Goal: Navigation & Orientation: Find specific page/section

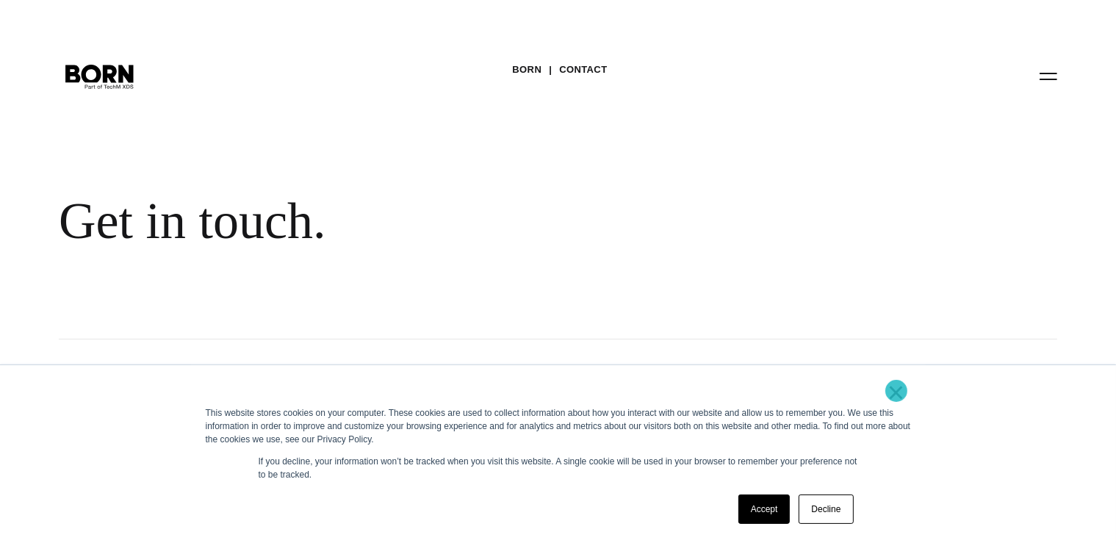
click at [897, 391] on link "×" at bounding box center [897, 392] width 18 height 13
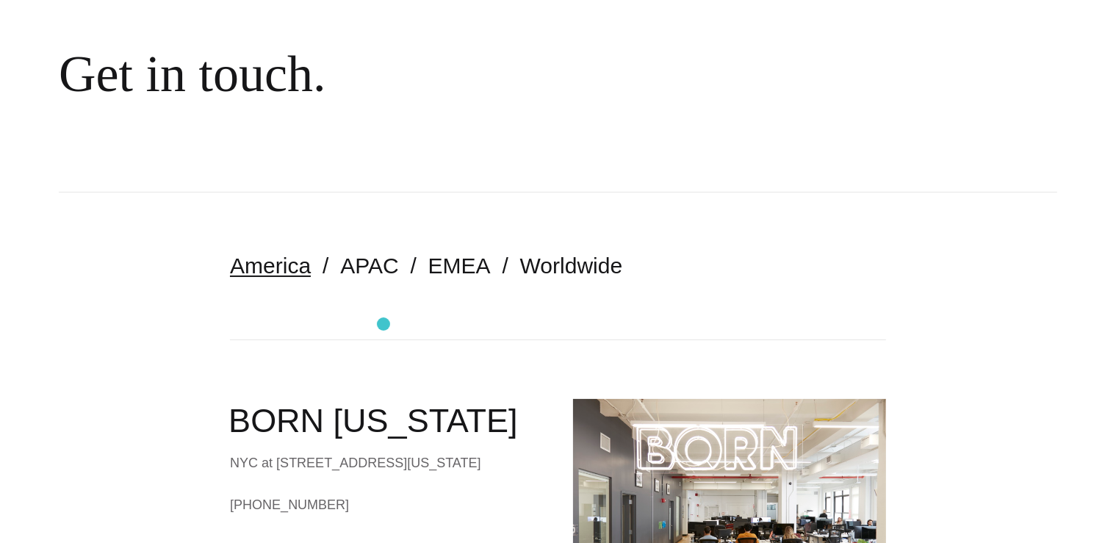
scroll to position [221, 0]
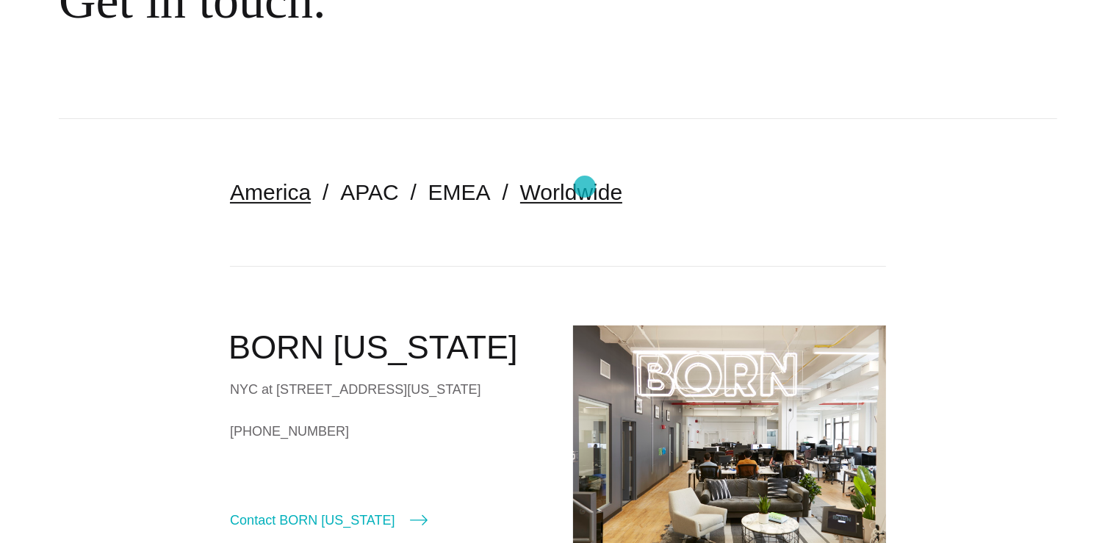
click at [585, 187] on link "Worldwide" at bounding box center [571, 192] width 103 height 24
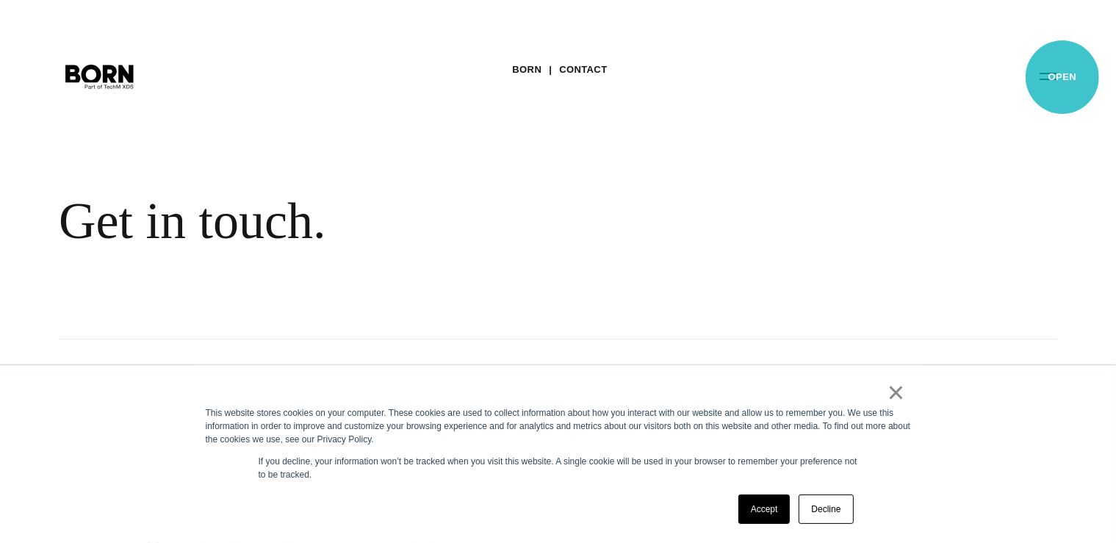
click at [1063, 77] on button "Primary Menu" at bounding box center [1048, 75] width 35 height 31
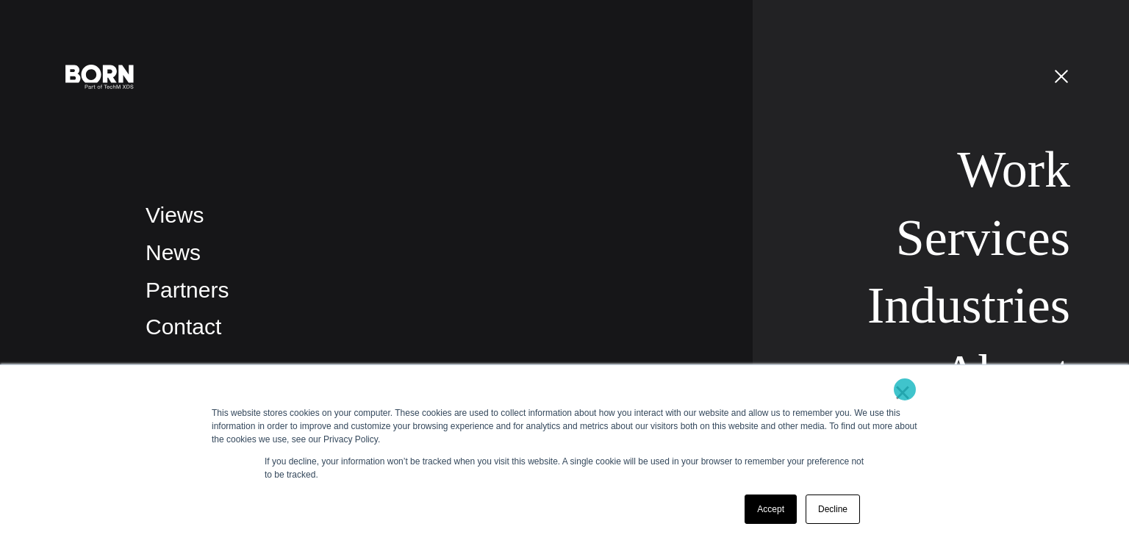
click at [905, 390] on link "×" at bounding box center [903, 392] width 18 height 13
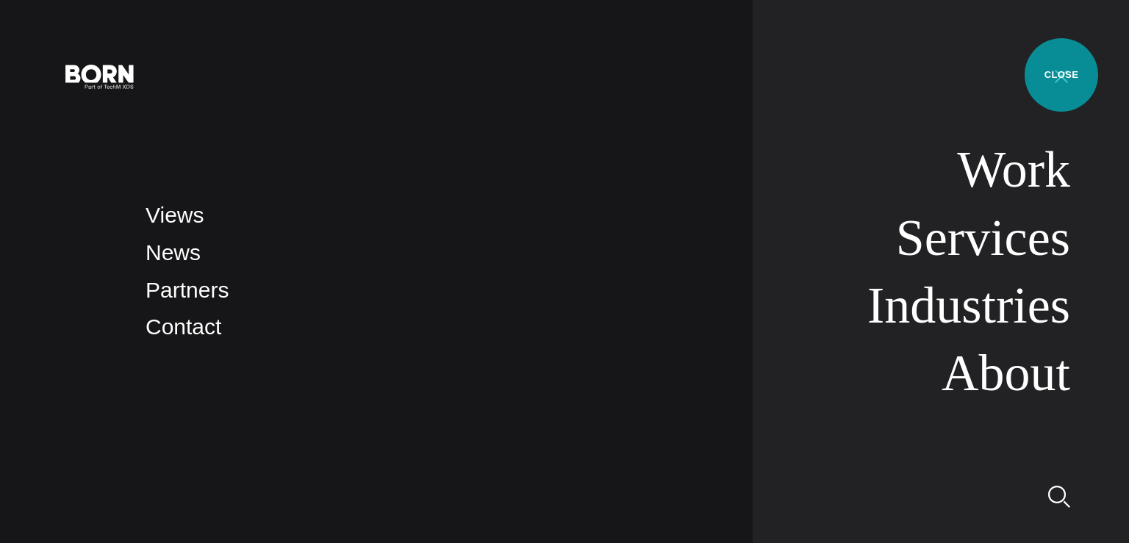
click at [1061, 75] on button "Primary Menu" at bounding box center [1061, 75] width 35 height 31
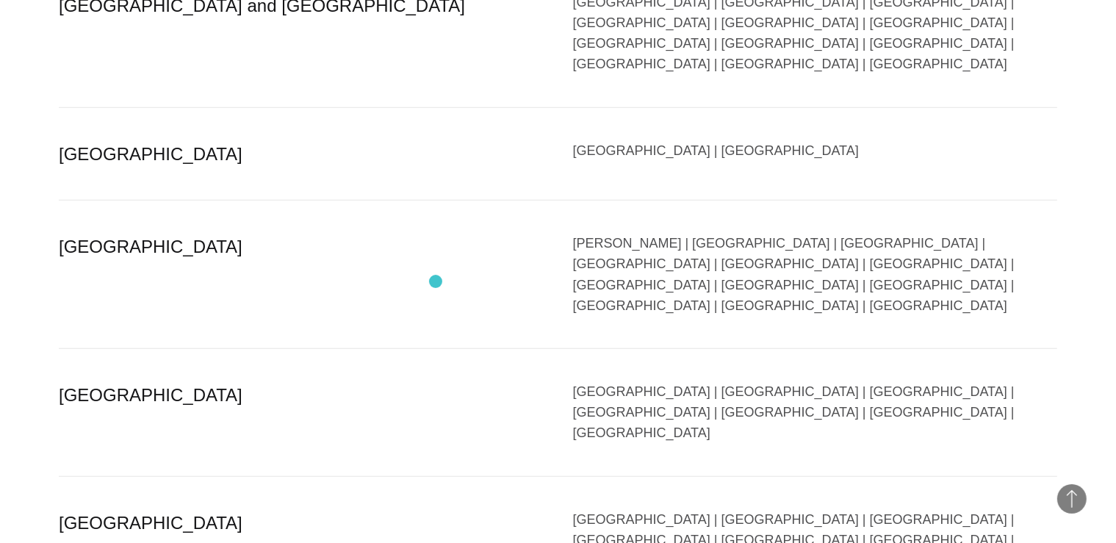
scroll to position [1037, 0]
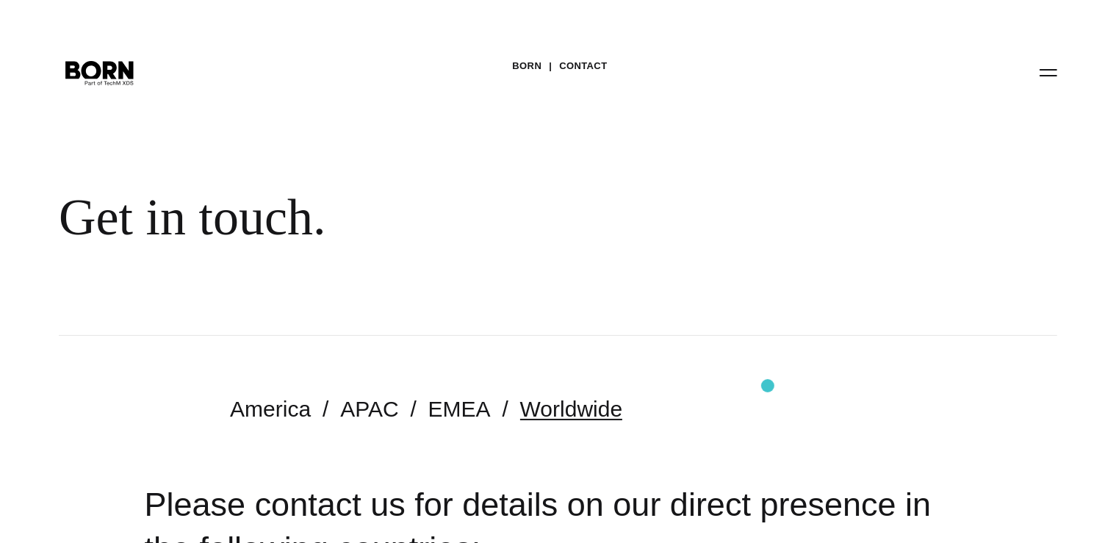
scroll to position [0, 0]
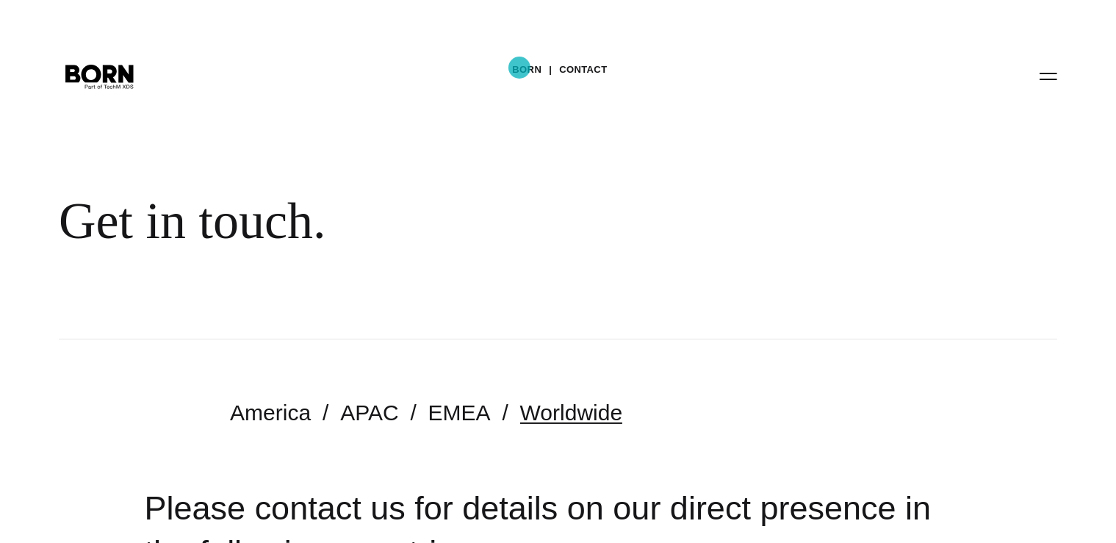
click at [520, 68] on link "BORN" at bounding box center [526, 70] width 29 height 22
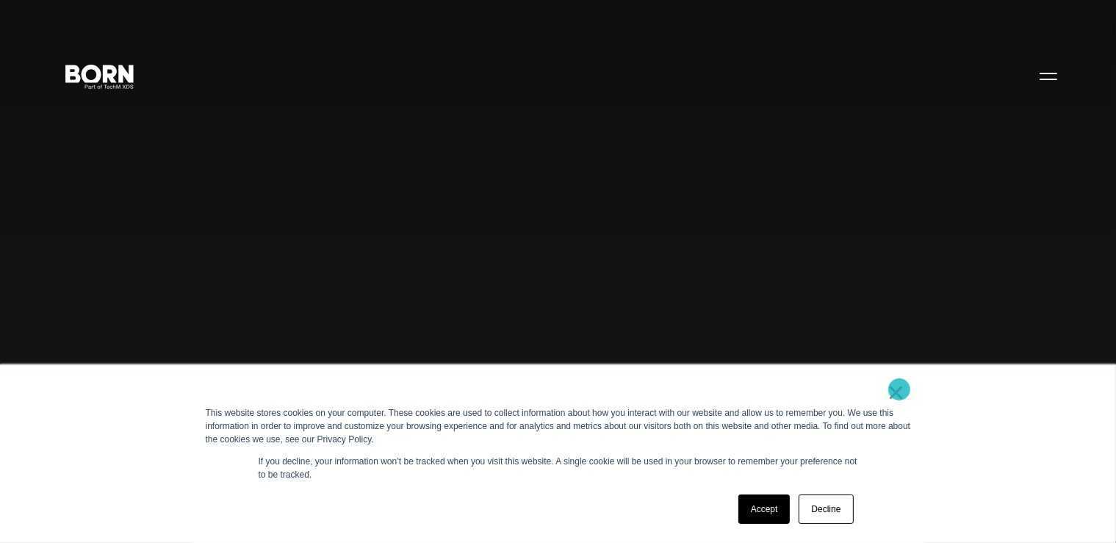
click at [900, 387] on link "×" at bounding box center [897, 392] width 18 height 13
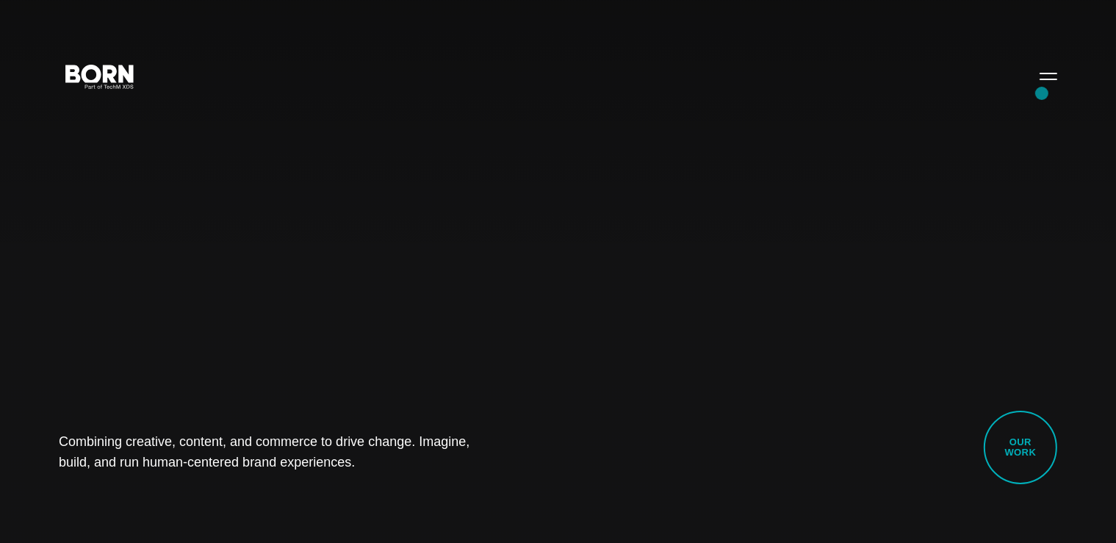
click at [1044, 93] on div "Combining creative, content, and commerce to drive change. Imagine, build, and …" at bounding box center [558, 271] width 1116 height 543
click at [1049, 82] on button "Primary Menu" at bounding box center [1048, 75] width 35 height 31
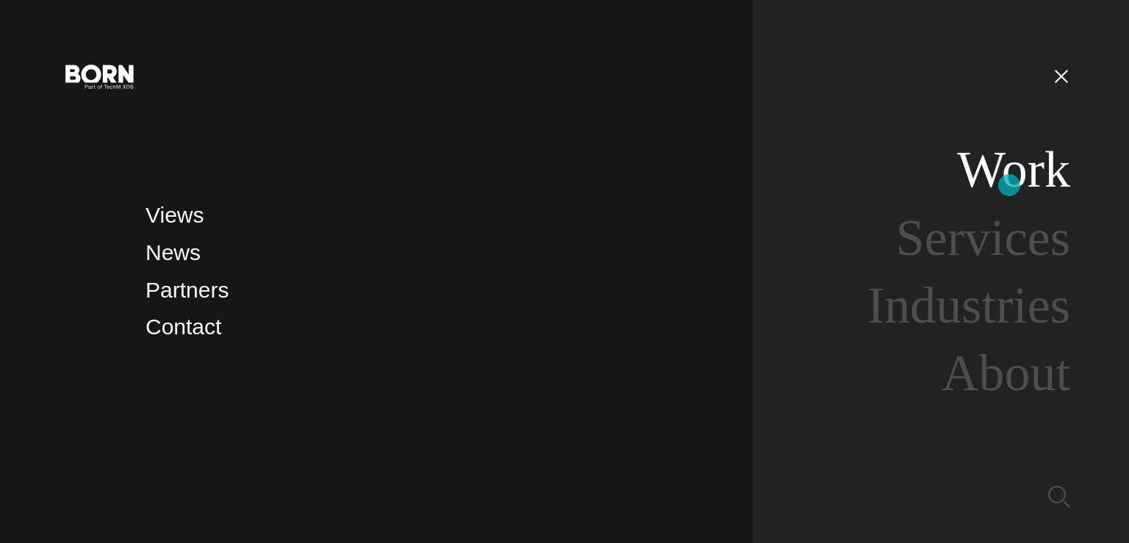
click at [1009, 185] on link "Work" at bounding box center [1013, 169] width 113 height 57
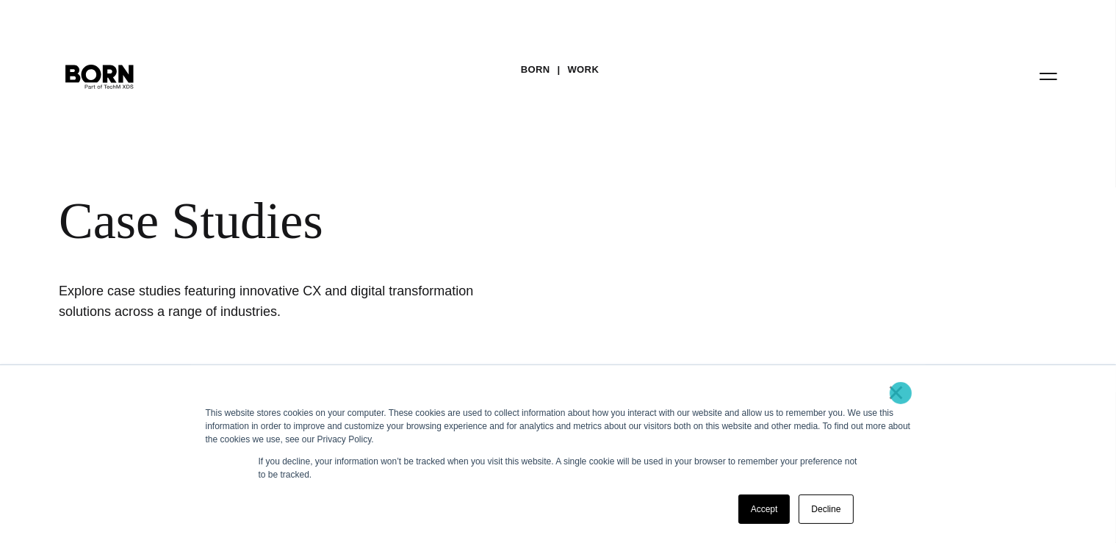
click at [904, 390] on link "×" at bounding box center [897, 392] width 18 height 13
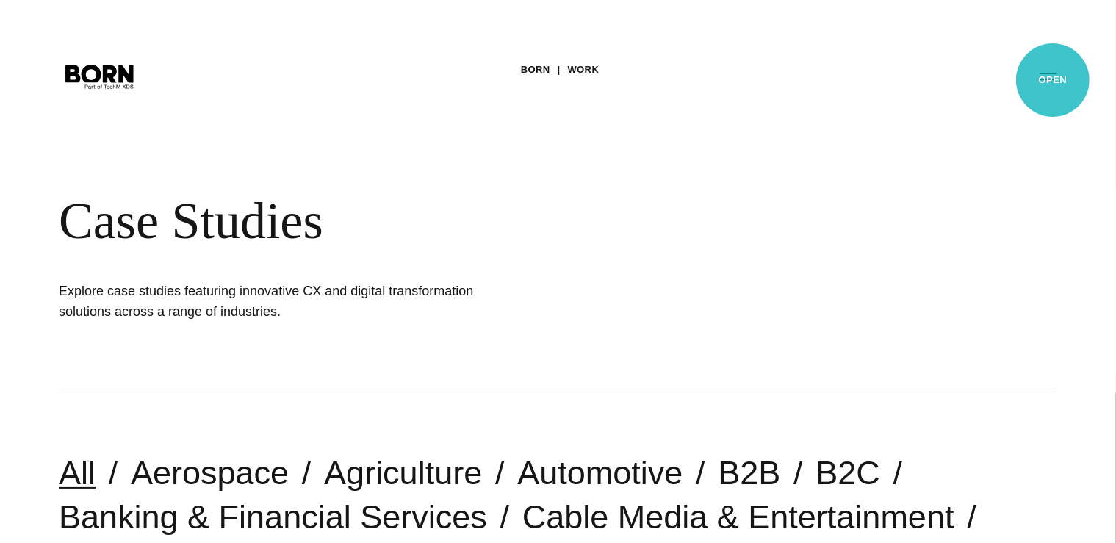
click at [1053, 80] on button "Primary Menu" at bounding box center [1048, 75] width 35 height 31
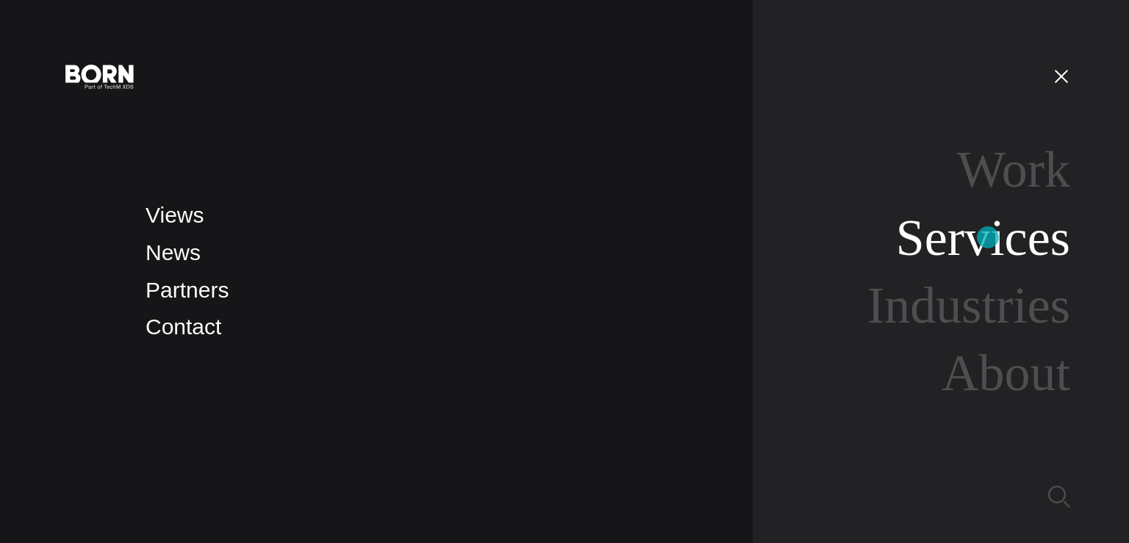
click at [988, 237] on link "Services" at bounding box center [983, 237] width 174 height 57
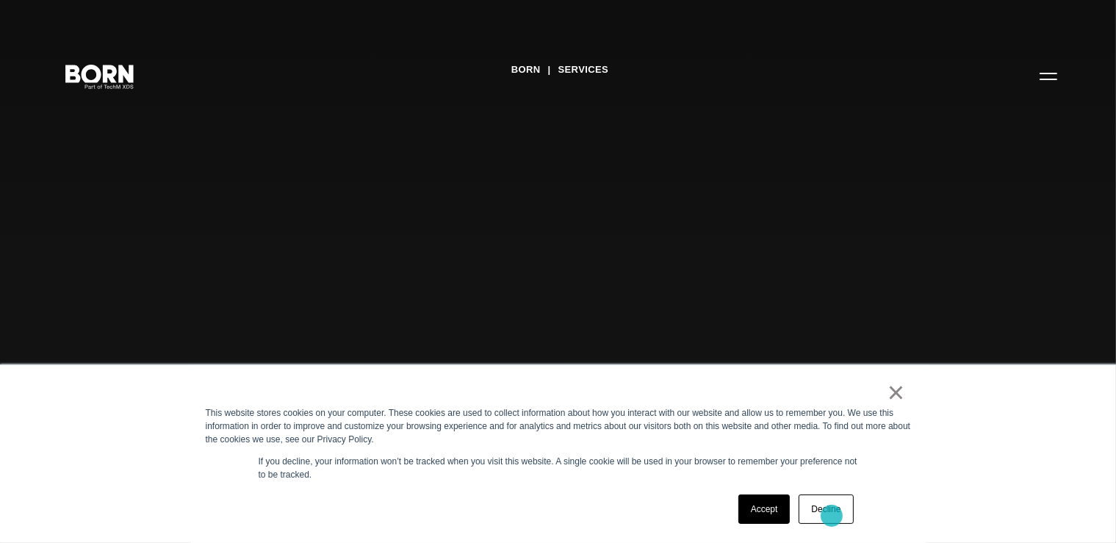
click at [832, 516] on link "Decline" at bounding box center [826, 509] width 54 height 29
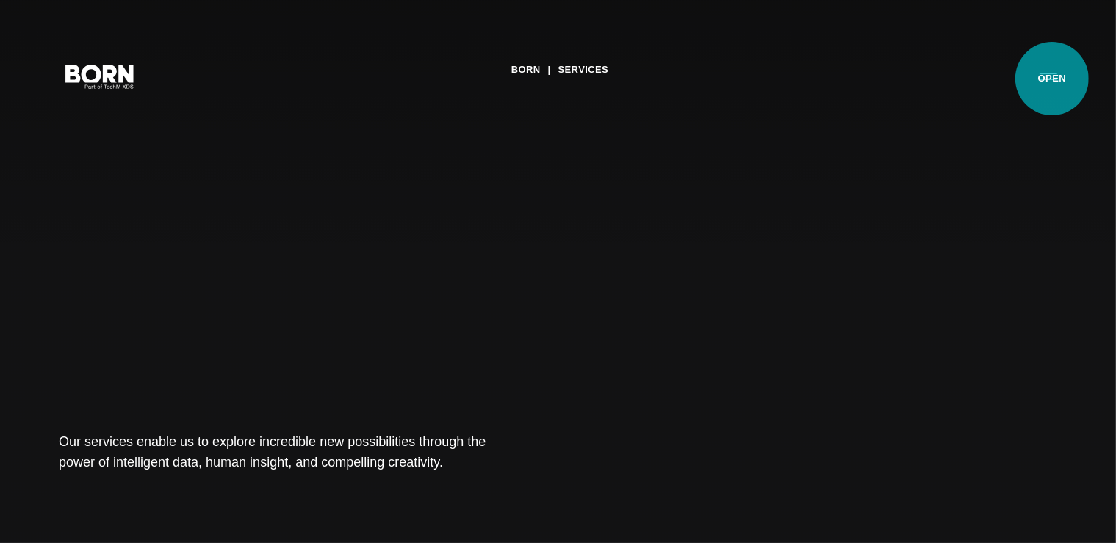
click at [1053, 79] on button "Primary Menu" at bounding box center [1048, 75] width 35 height 31
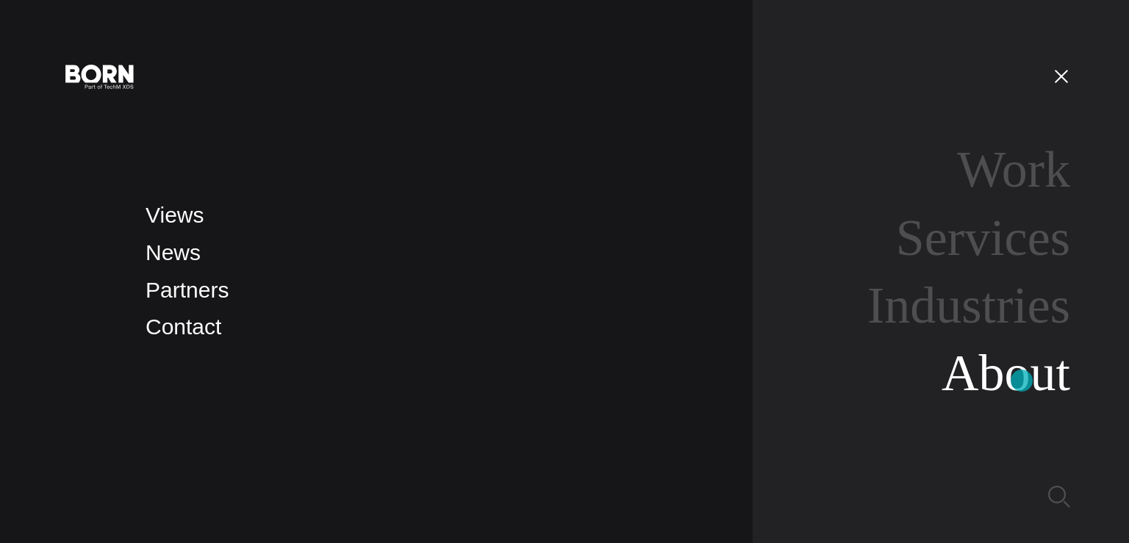
click at [1022, 381] on link "About" at bounding box center [1006, 373] width 129 height 57
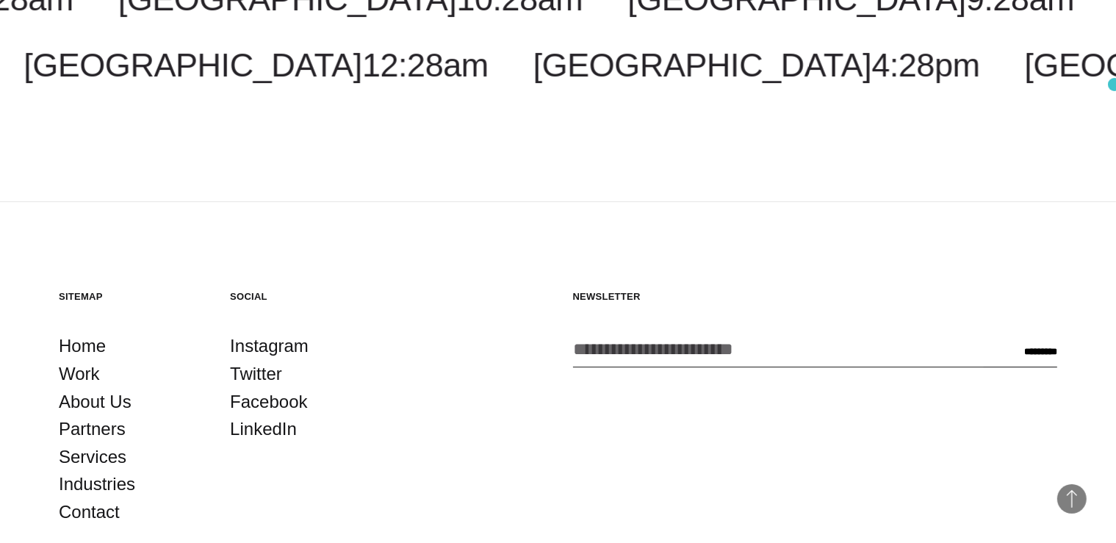
scroll to position [4954, 0]
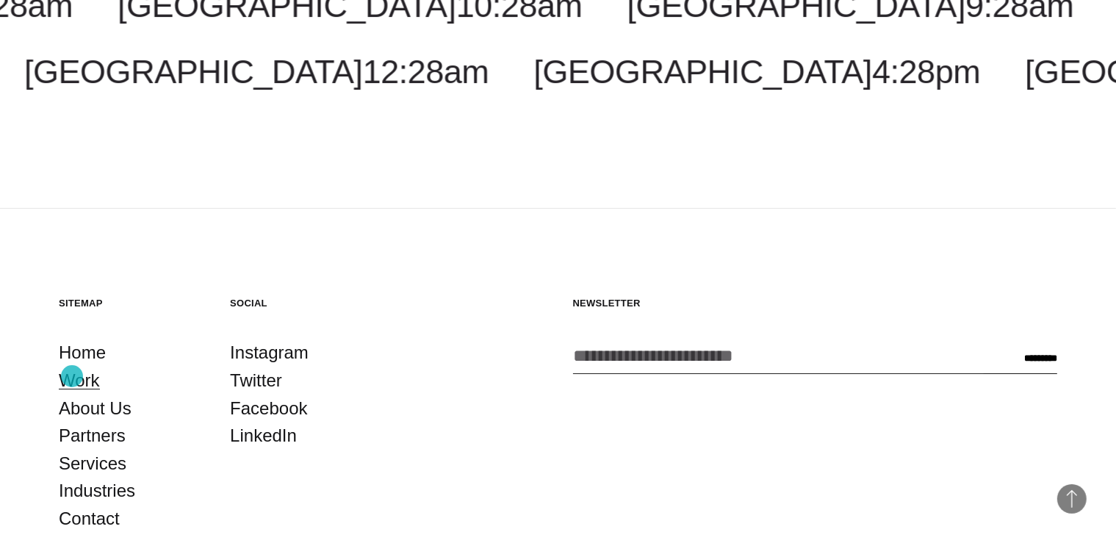
click at [72, 376] on link "Work" at bounding box center [79, 381] width 41 height 28
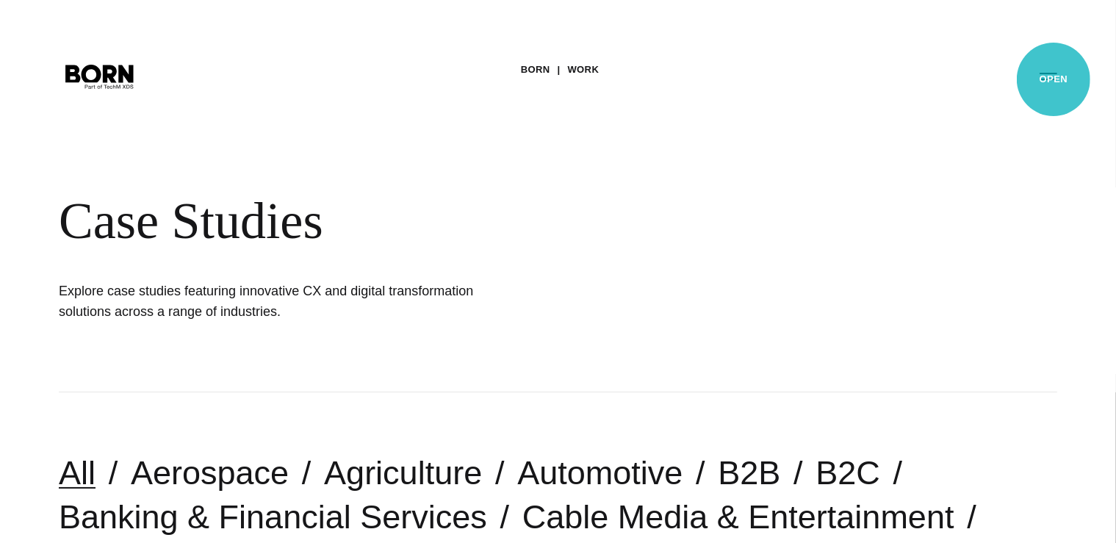
click at [1053, 79] on button "Primary Menu" at bounding box center [1048, 75] width 35 height 31
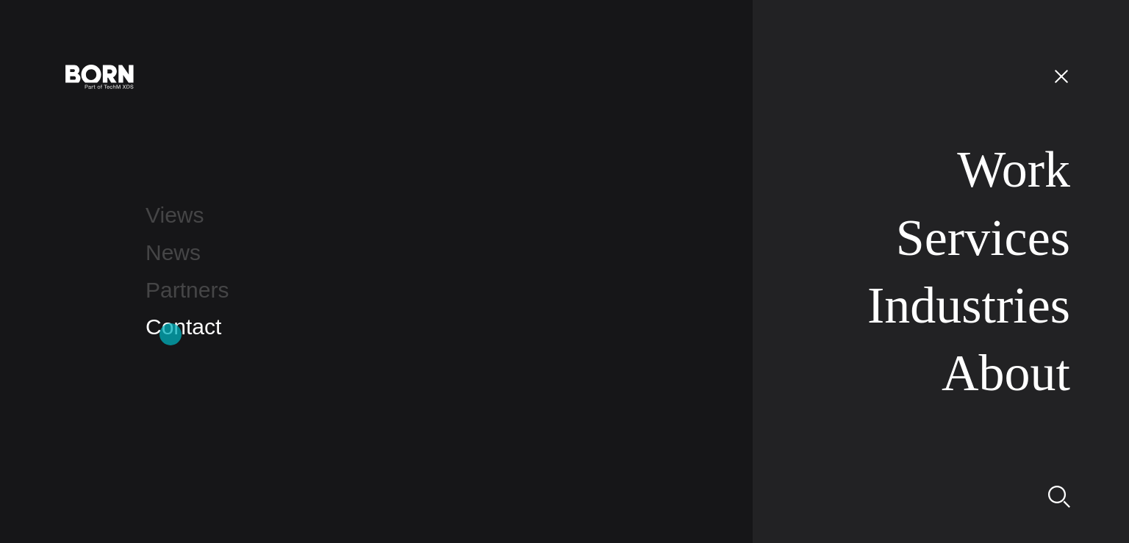
click at [171, 334] on link "Contact" at bounding box center [184, 327] width 76 height 24
